Goal: Transaction & Acquisition: Download file/media

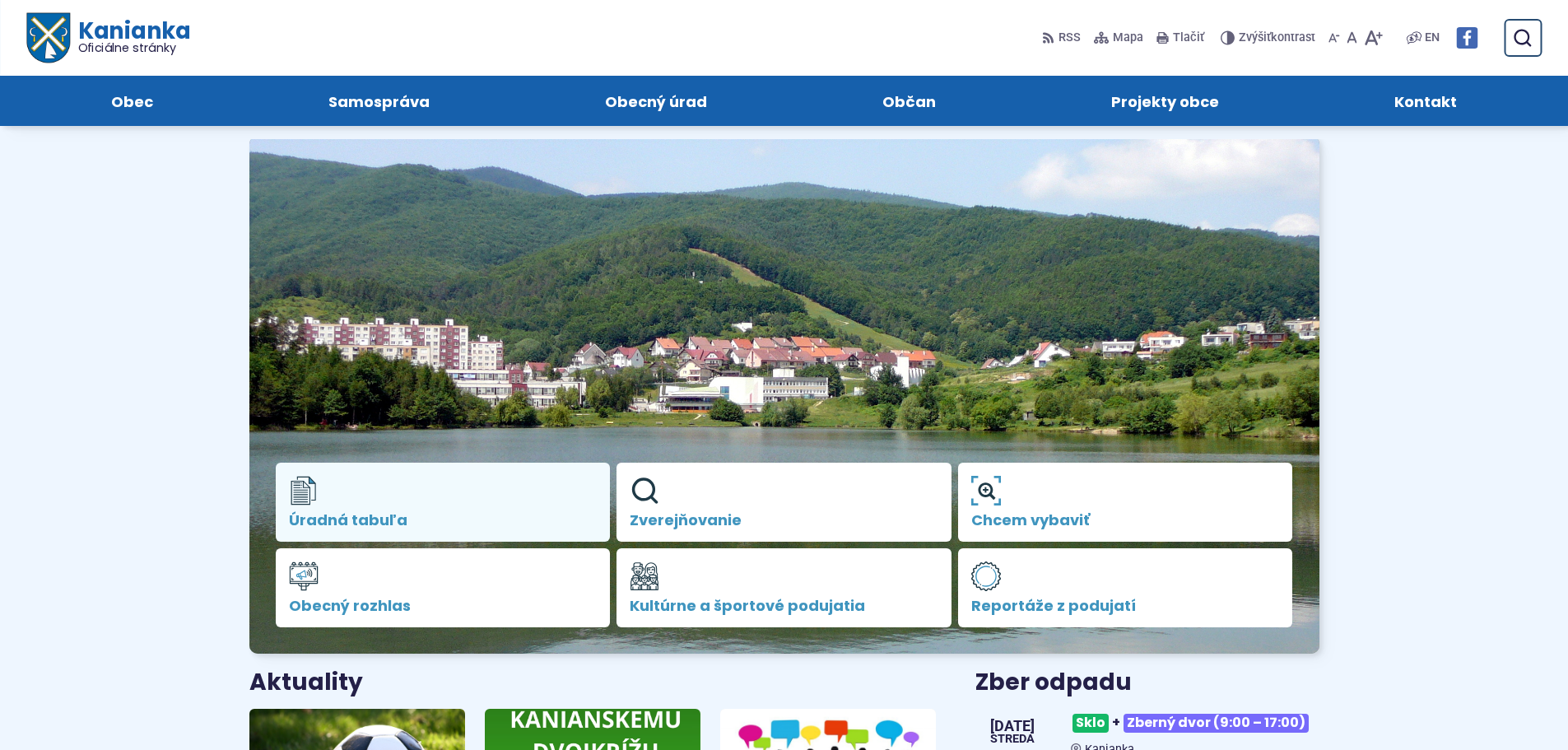
click at [431, 491] on link "Úradná tabuľa" at bounding box center [443, 502] width 335 height 79
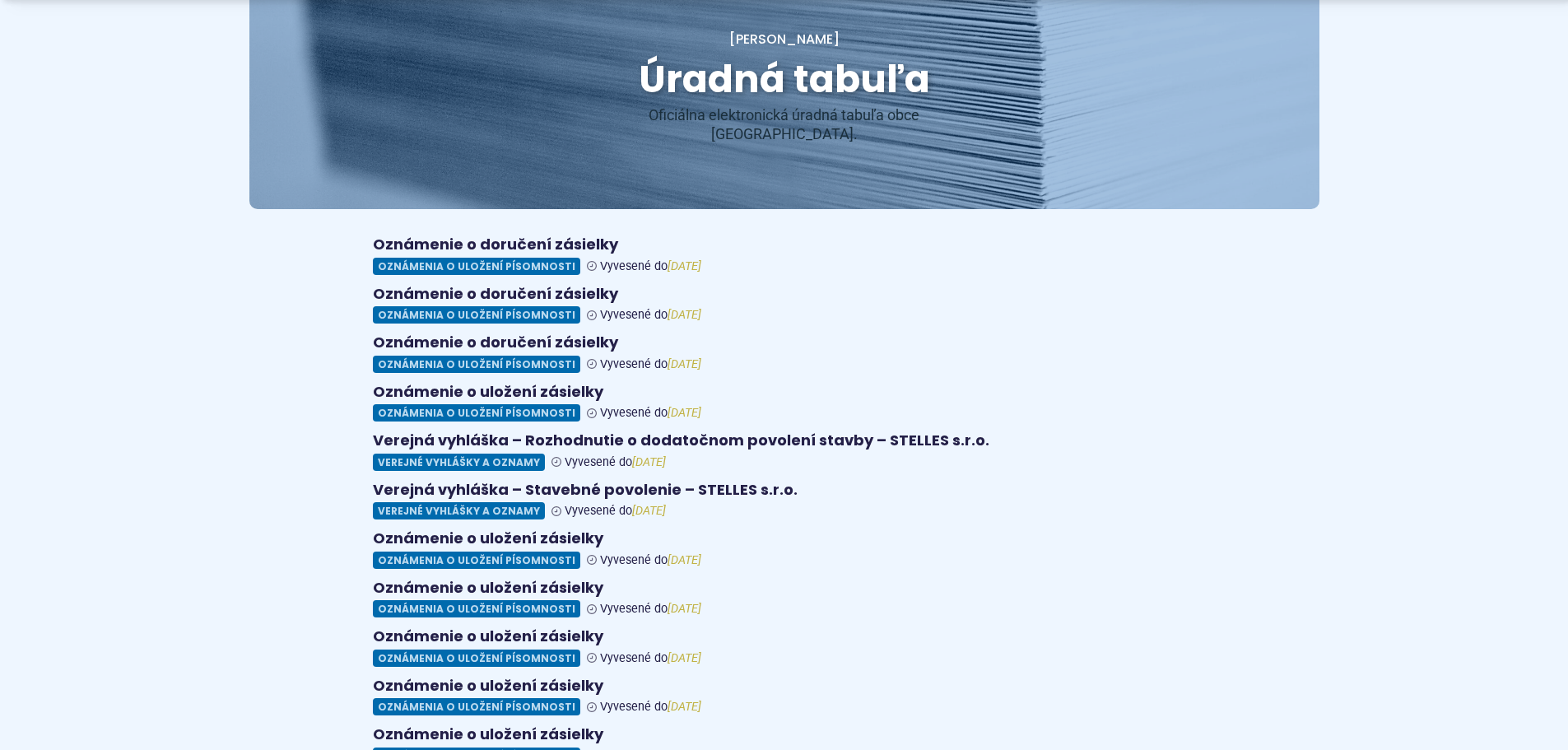
scroll to position [247, 0]
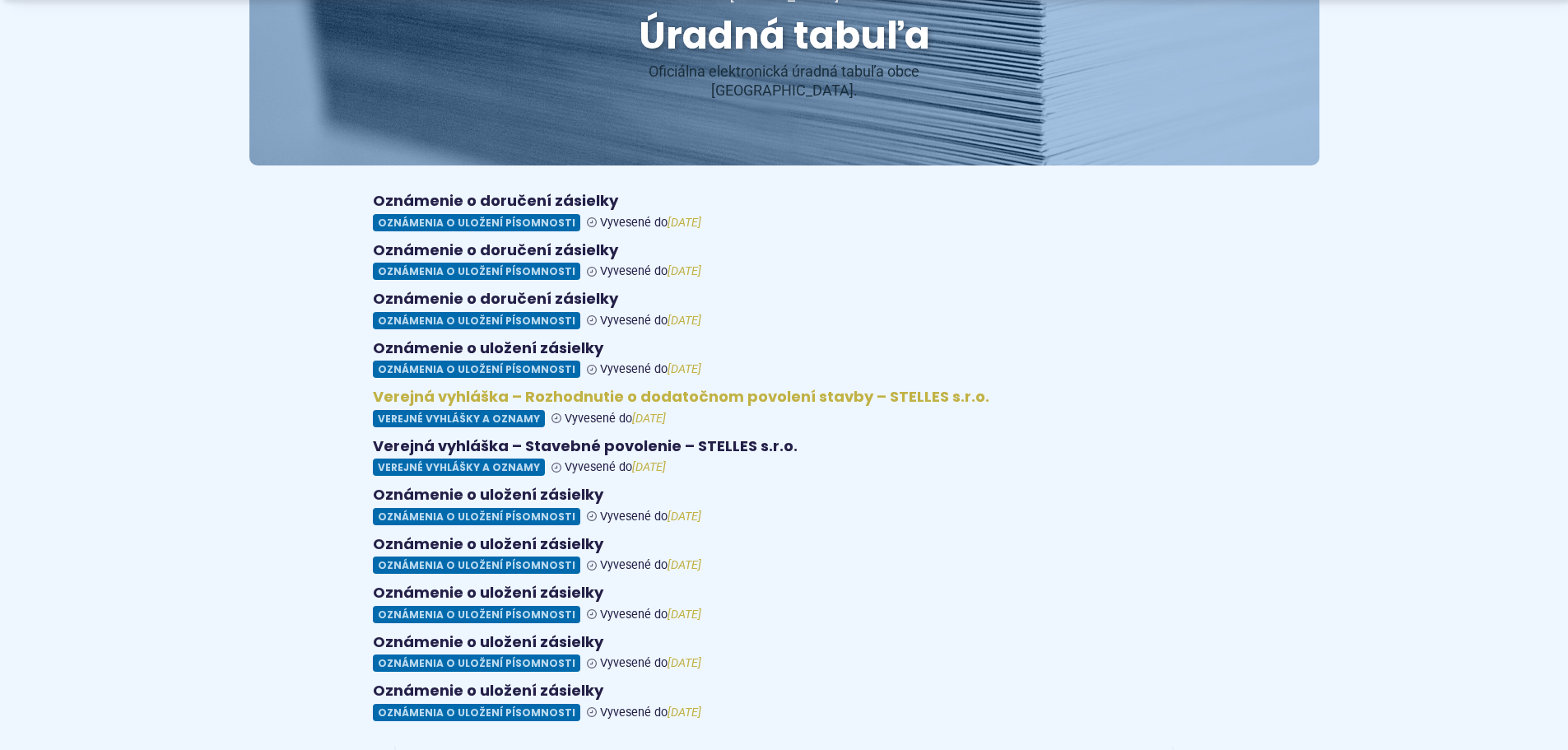
click at [648, 388] on figure at bounding box center [784, 408] width 823 height 40
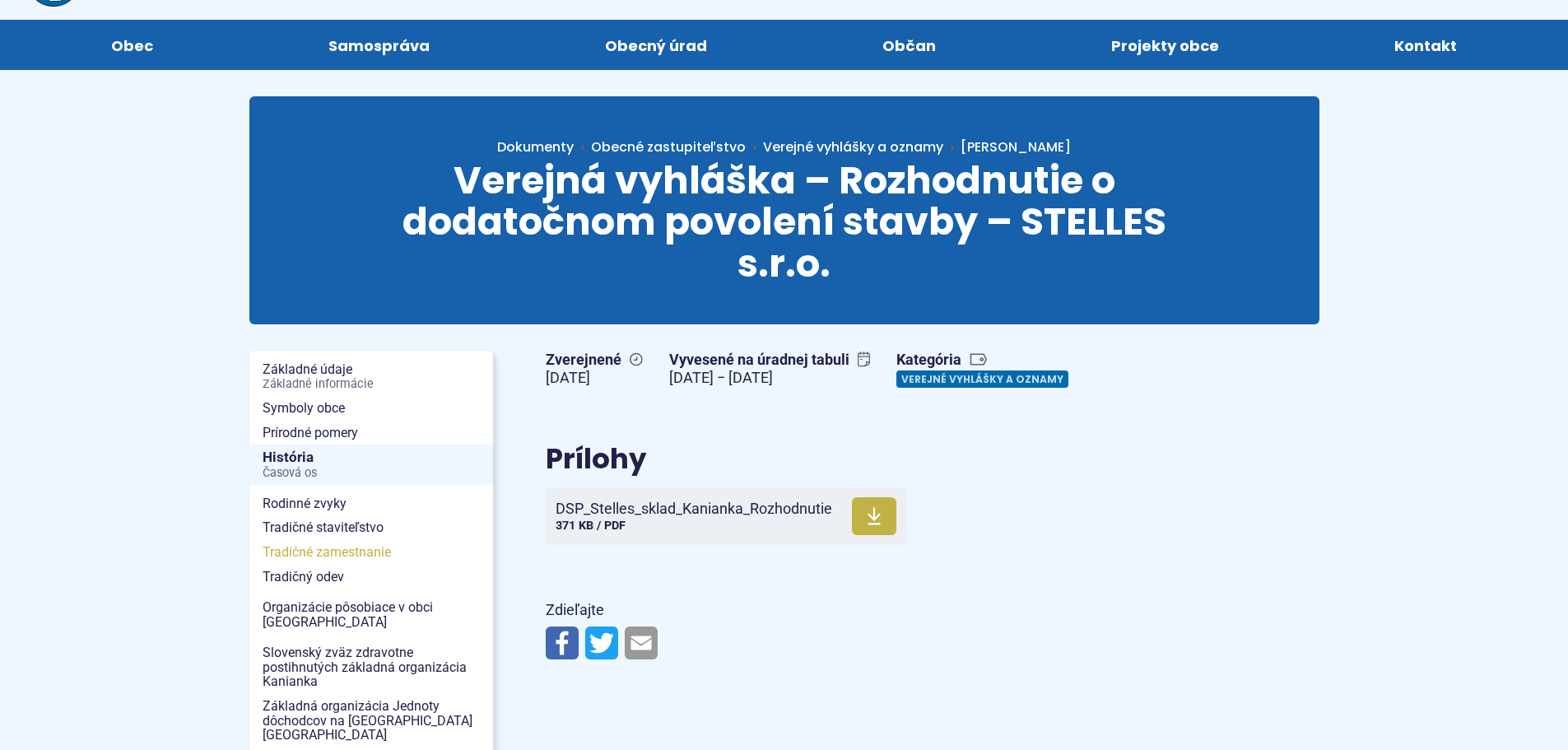
scroll to position [165, 0]
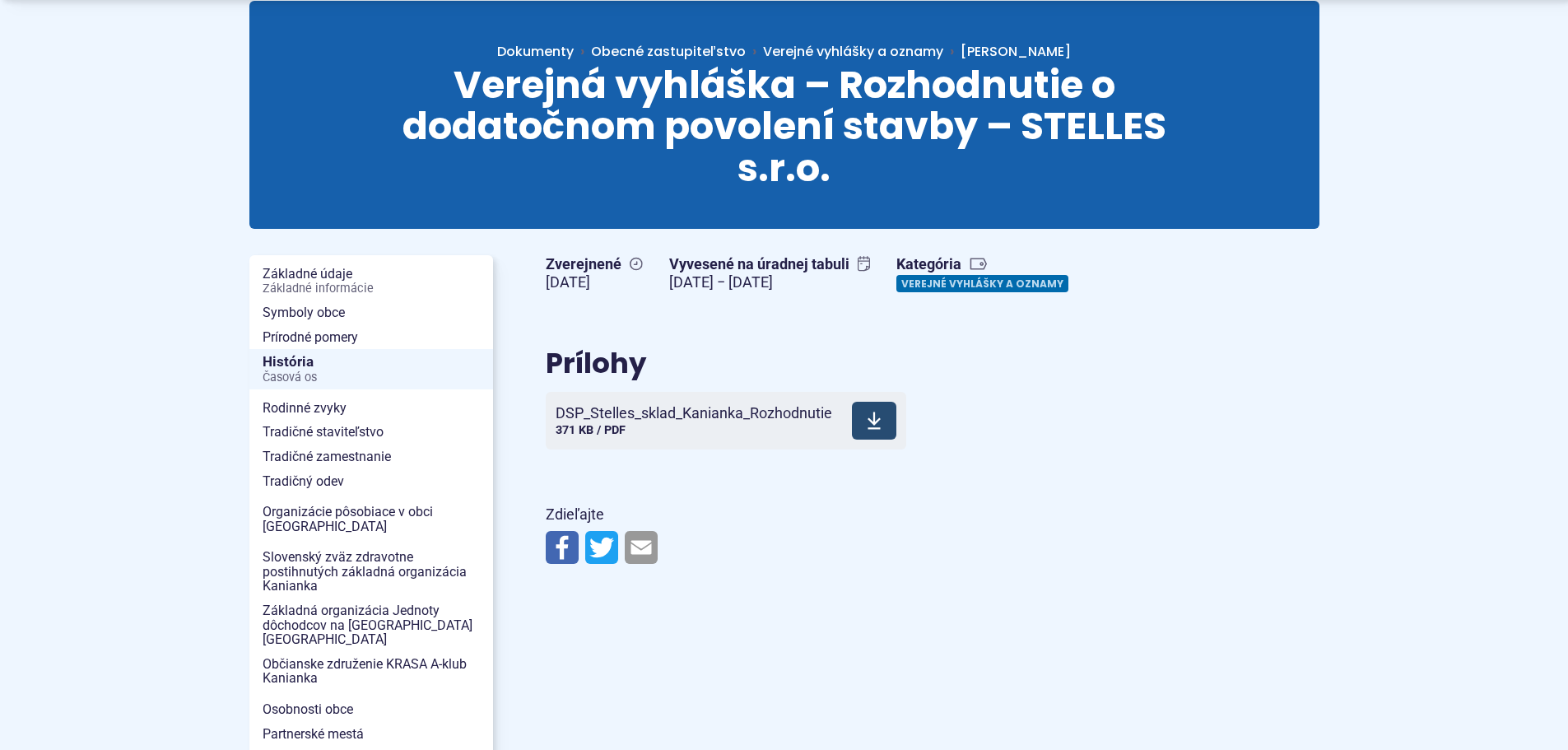
click at [625, 437] on span "371 KB / PDF" at bounding box center [590, 430] width 70 height 14
